Goal: Transaction & Acquisition: Download file/media

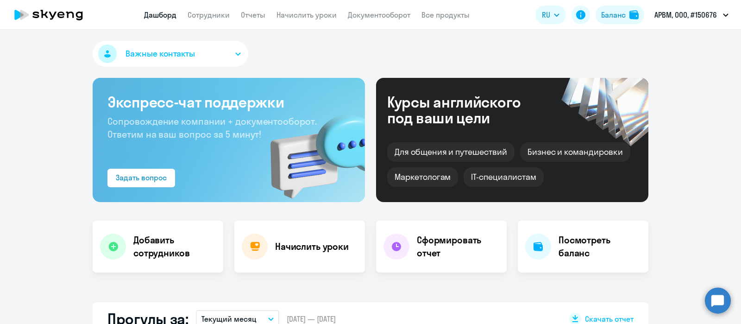
click at [216, 10] on link "Сотрудники" at bounding box center [209, 14] width 42 height 9
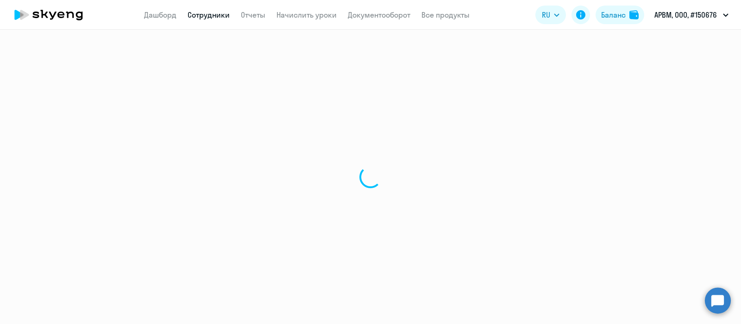
select select "30"
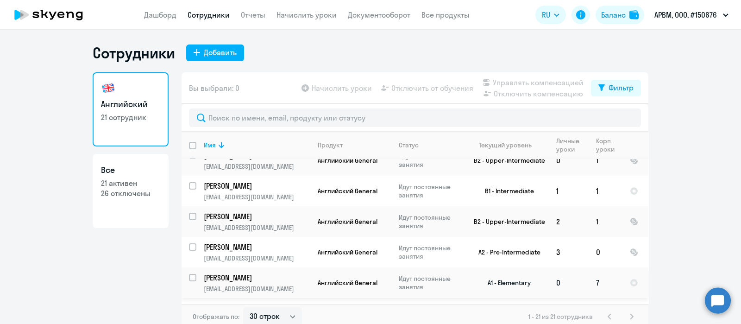
scroll to position [540, 0]
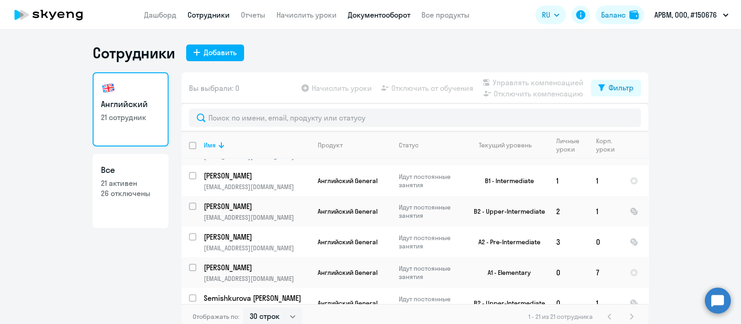
click at [389, 12] on link "Документооборот" at bounding box center [379, 14] width 63 height 9
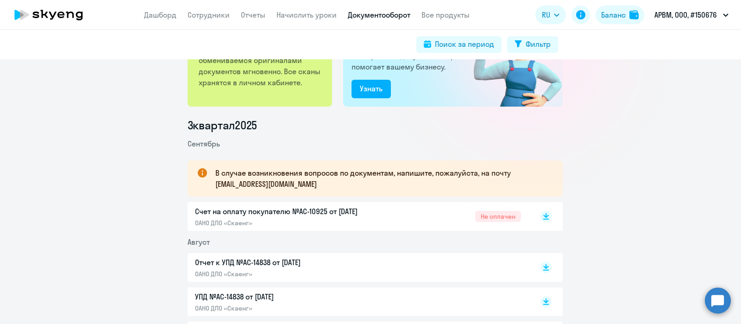
scroll to position [165, 0]
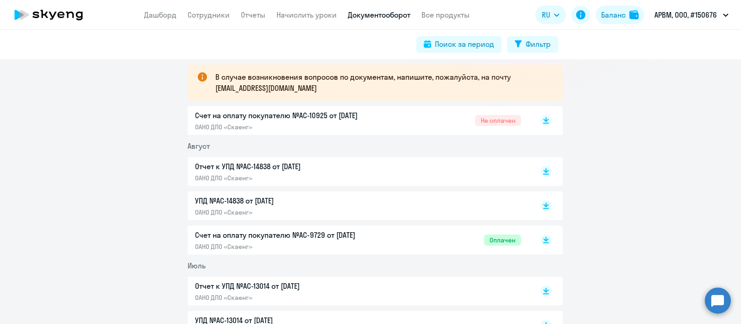
click at [366, 169] on p "Отчет к УПД №AC-14838 от [DATE]" at bounding box center [292, 166] width 194 height 11
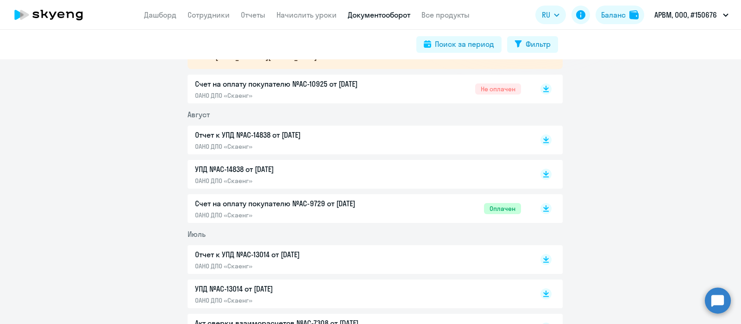
click at [373, 268] on p "ОАНО ДПО «Скаенг»" at bounding box center [292, 266] width 194 height 8
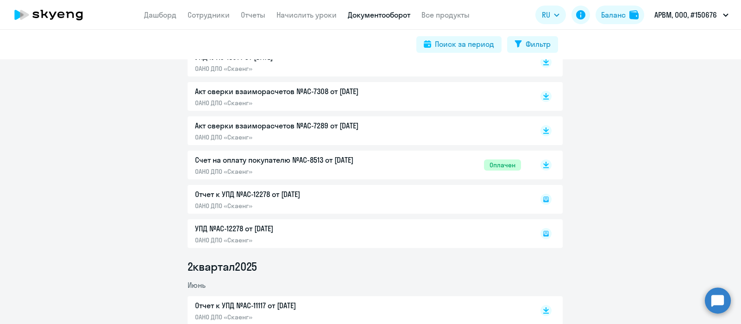
scroll to position [428, 0]
click at [357, 306] on p "Отчет к УПД №AC-11117 от [DATE]" at bounding box center [292, 305] width 194 height 11
click at [250, 16] on link "Отчеты" at bounding box center [253, 14] width 25 height 9
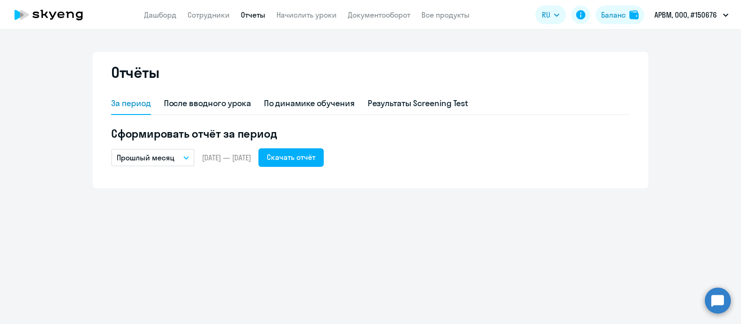
click at [154, 162] on p "Прошлый месяц" at bounding box center [146, 157] width 58 height 11
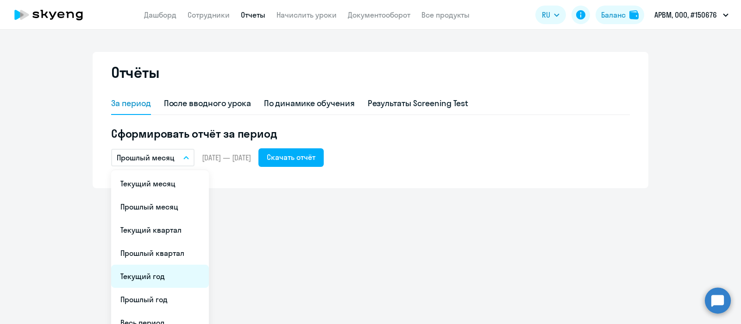
scroll to position [35, 0]
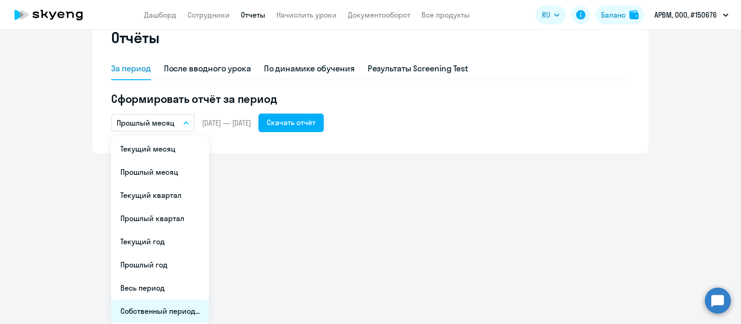
click at [164, 309] on li "Собственный период..." at bounding box center [160, 310] width 98 height 23
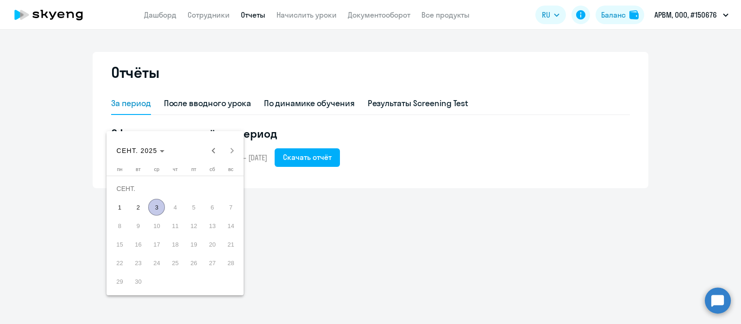
scroll to position [0, 0]
click at [215, 150] on span "Previous month" at bounding box center [213, 150] width 19 height 19
click at [435, 133] on div at bounding box center [370, 162] width 741 height 324
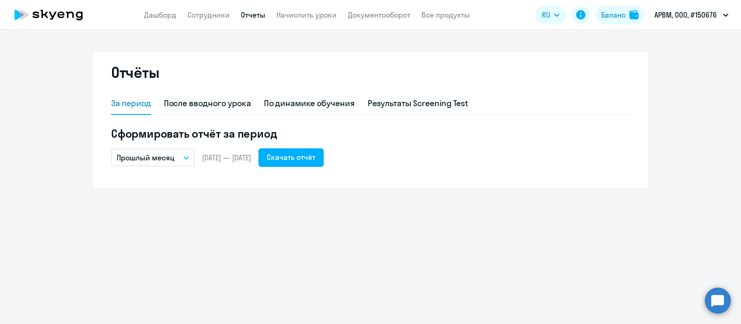
click at [153, 157] on p "Прошлый месяц" at bounding box center [146, 157] width 58 height 11
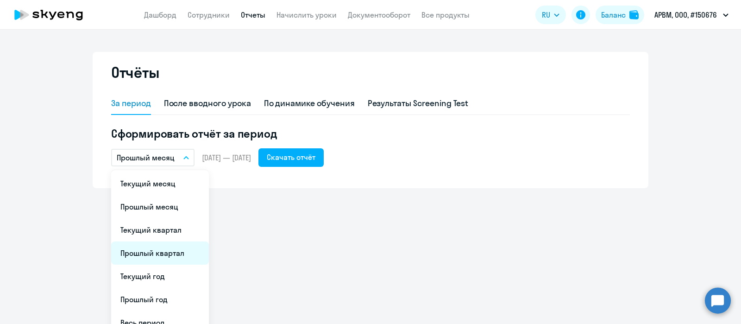
scroll to position [35, 0]
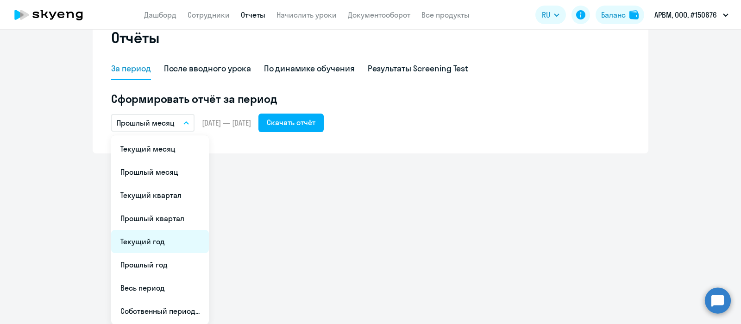
click at [153, 232] on li "Текущий год" at bounding box center [160, 241] width 98 height 23
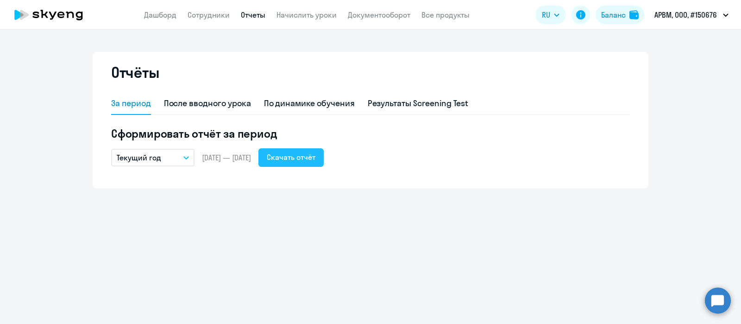
click at [307, 163] on button "Скачать отчёт" at bounding box center [290, 157] width 65 height 19
